Goal: Information Seeking & Learning: Learn about a topic

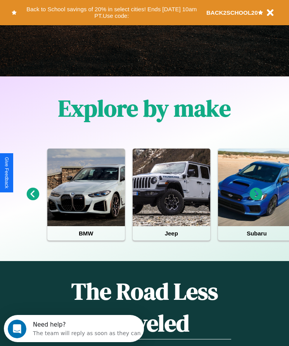
click at [256, 199] on icon at bounding box center [256, 194] width 13 height 13
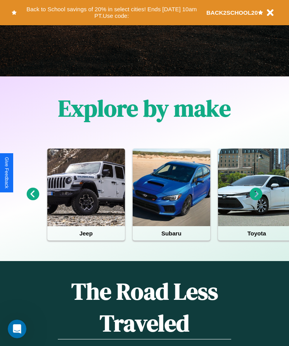
click at [256, 199] on icon at bounding box center [256, 194] width 13 height 13
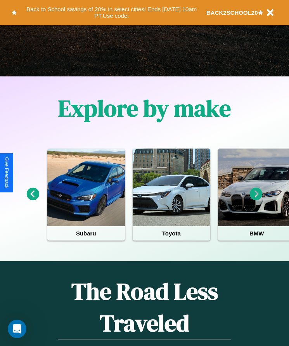
click at [256, 199] on icon at bounding box center [256, 194] width 13 height 13
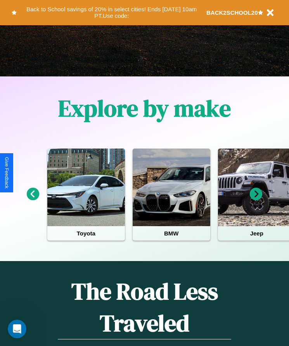
click at [256, 199] on icon at bounding box center [256, 194] width 13 height 13
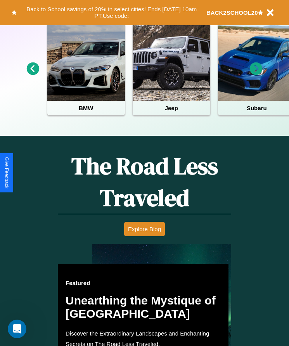
scroll to position [1011, 0]
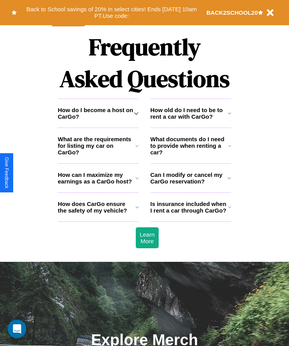
click at [137, 181] on icon at bounding box center [136, 178] width 3 height 6
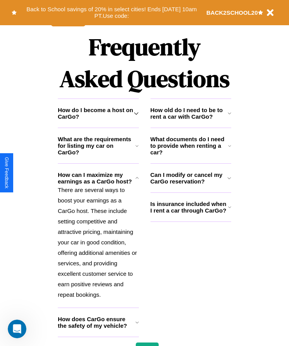
click at [137, 325] on icon at bounding box center [136, 322] width 3 height 6
click at [229, 181] on icon at bounding box center [229, 178] width 4 height 6
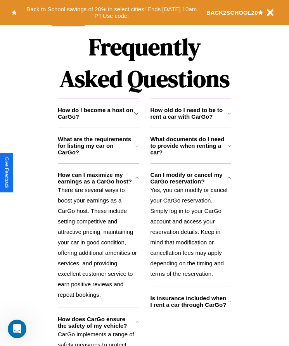
click at [190, 308] on h3 "Is insurance included when I rent a car through CarGo?" at bounding box center [188, 300] width 77 height 13
click at [98, 248] on p "There are several ways to boost your earnings as a CarGo host. These include se…" at bounding box center [98, 241] width 81 height 115
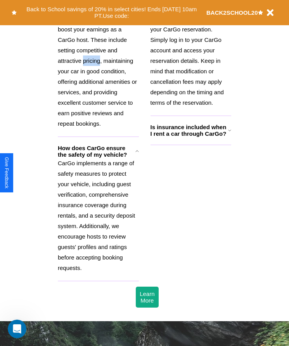
scroll to position [1004, 0]
